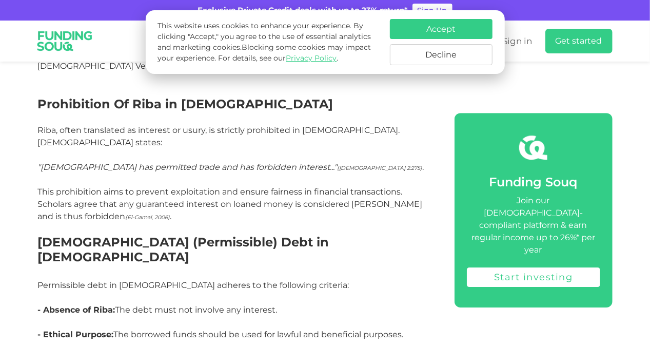
click at [471, 33] on button "Accept" at bounding box center [441, 29] width 103 height 20
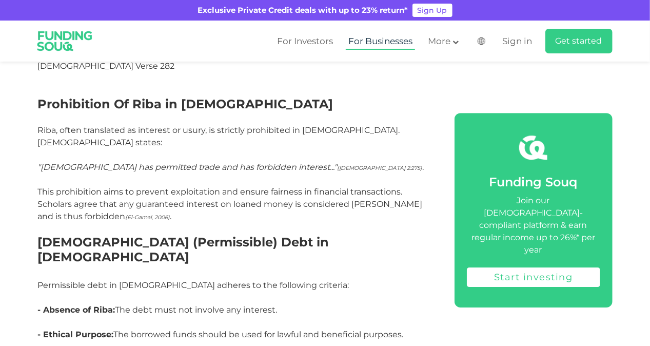
click at [386, 45] on link "For Businesses" at bounding box center [380, 41] width 69 height 17
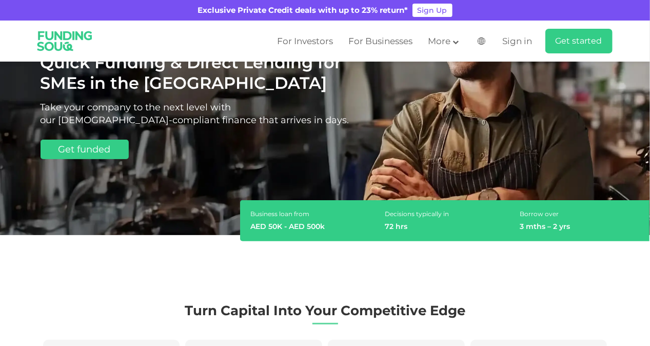
scroll to position [154, 0]
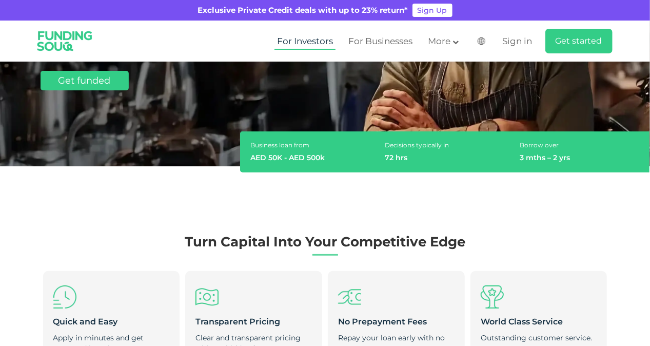
click at [316, 42] on link "For Investors" at bounding box center [304, 41] width 61 height 17
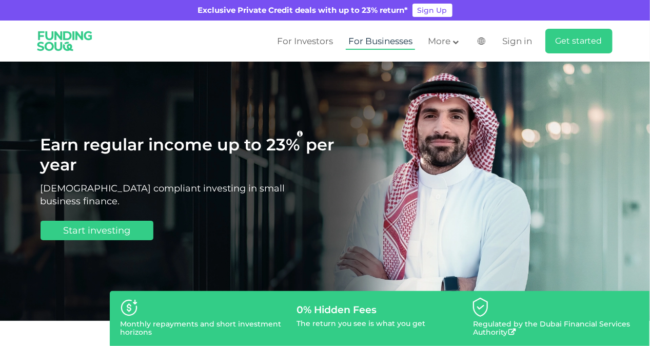
click at [372, 38] on link "For Businesses" at bounding box center [380, 41] width 69 height 17
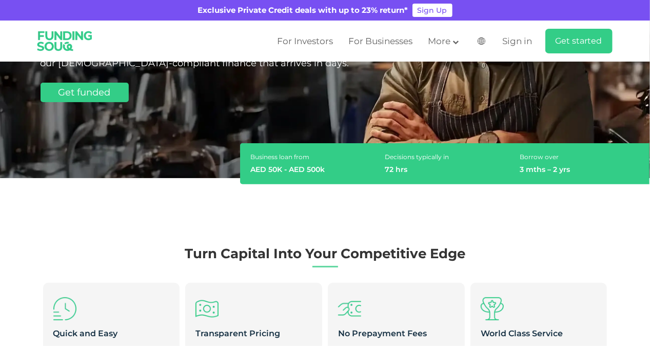
scroll to position [154, 0]
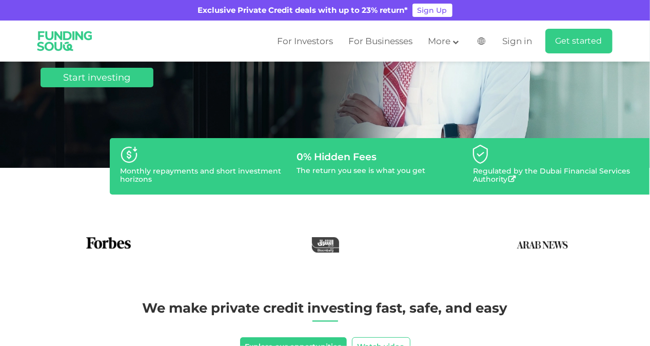
scroll to position [154, 0]
